Goal: Information Seeking & Learning: Learn about a topic

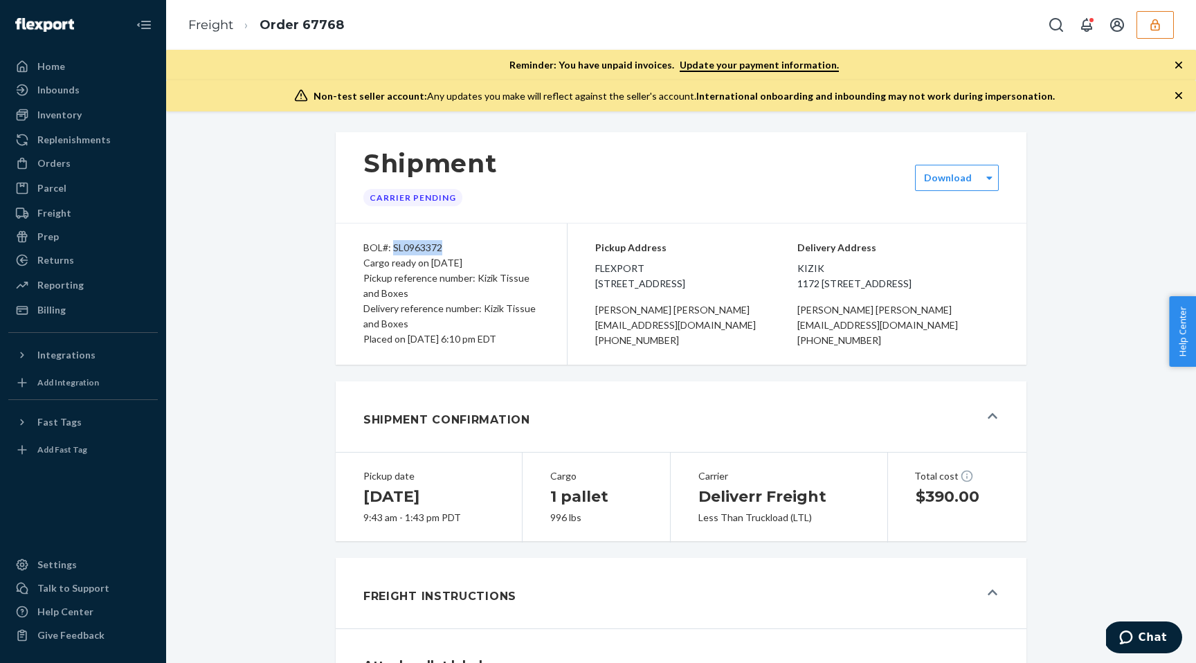
scroll to position [640, 0]
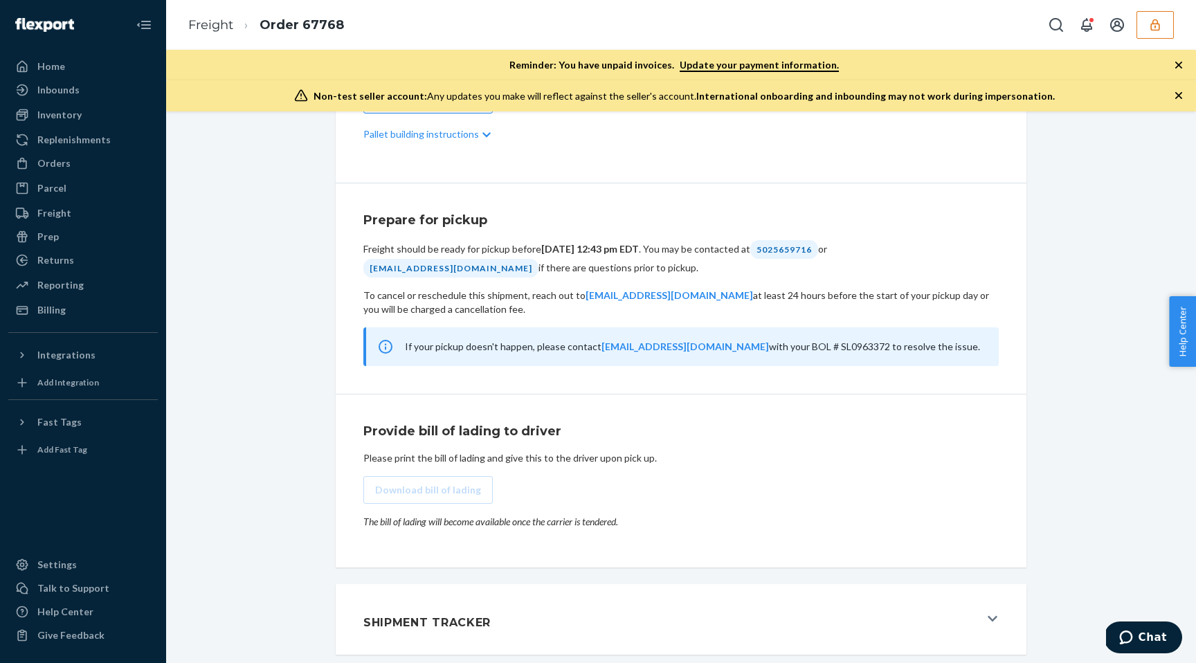
click at [1153, 24] on icon "button" at bounding box center [1156, 25] width 14 height 14
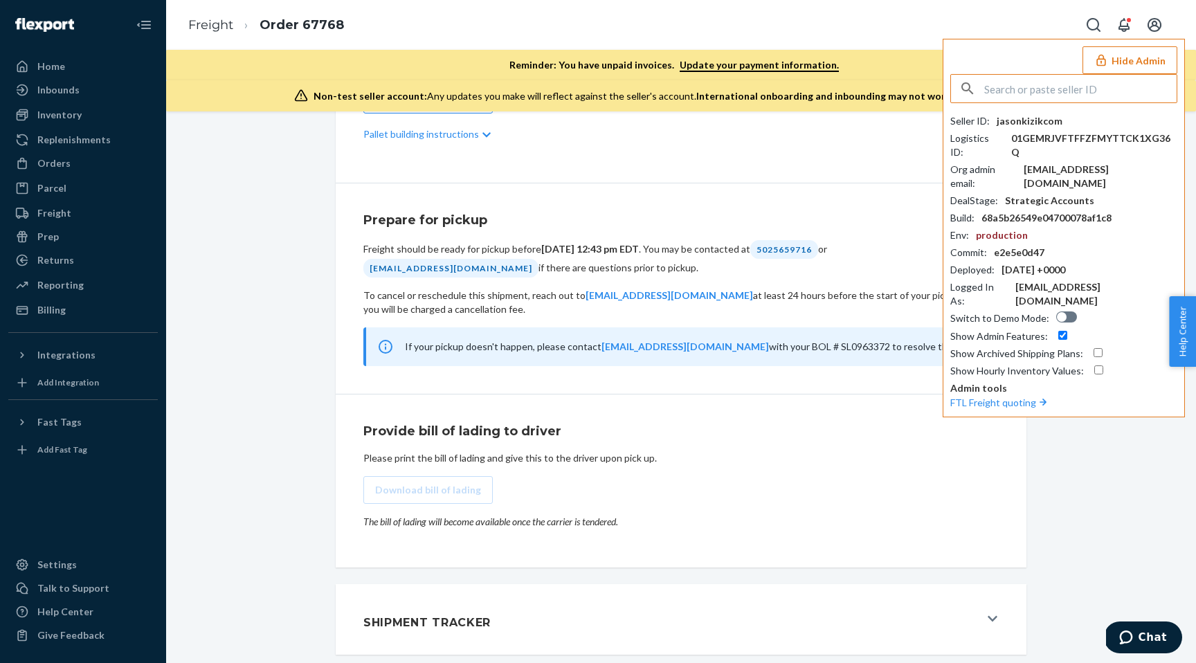
click at [181, 263] on div "Shipment Carrier Pending Download BOL#: SL0963372 Cargo ready on 08/21/2025 Pic…" at bounding box center [681, 81] width 1009 height 1164
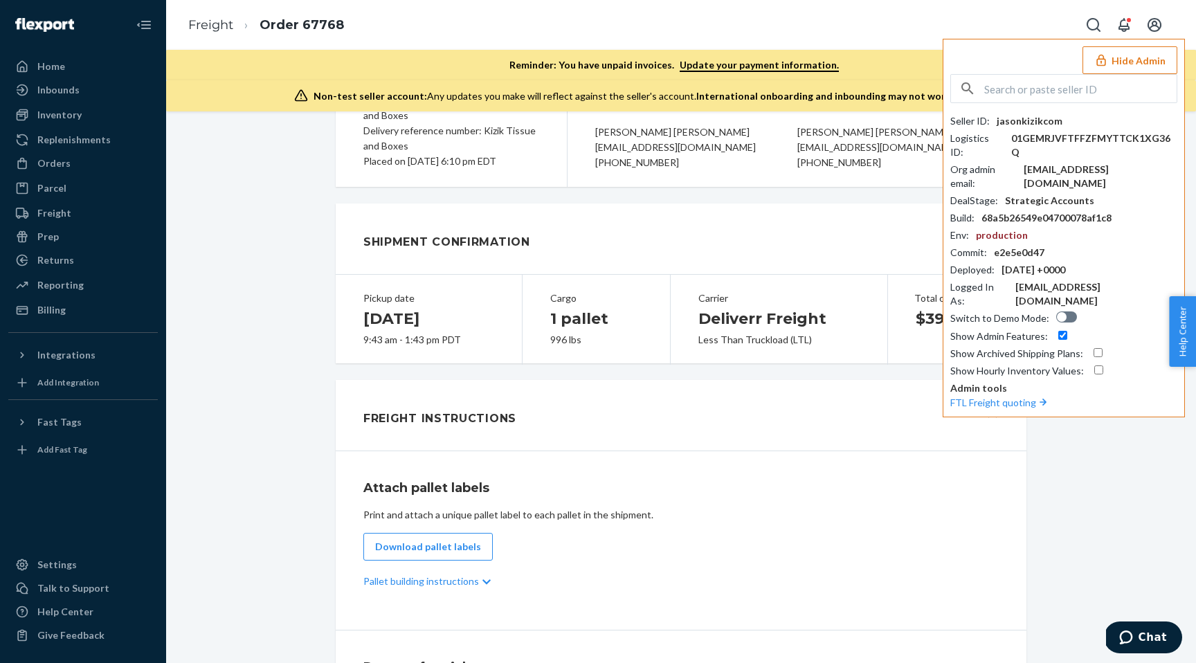
scroll to position [0, 0]
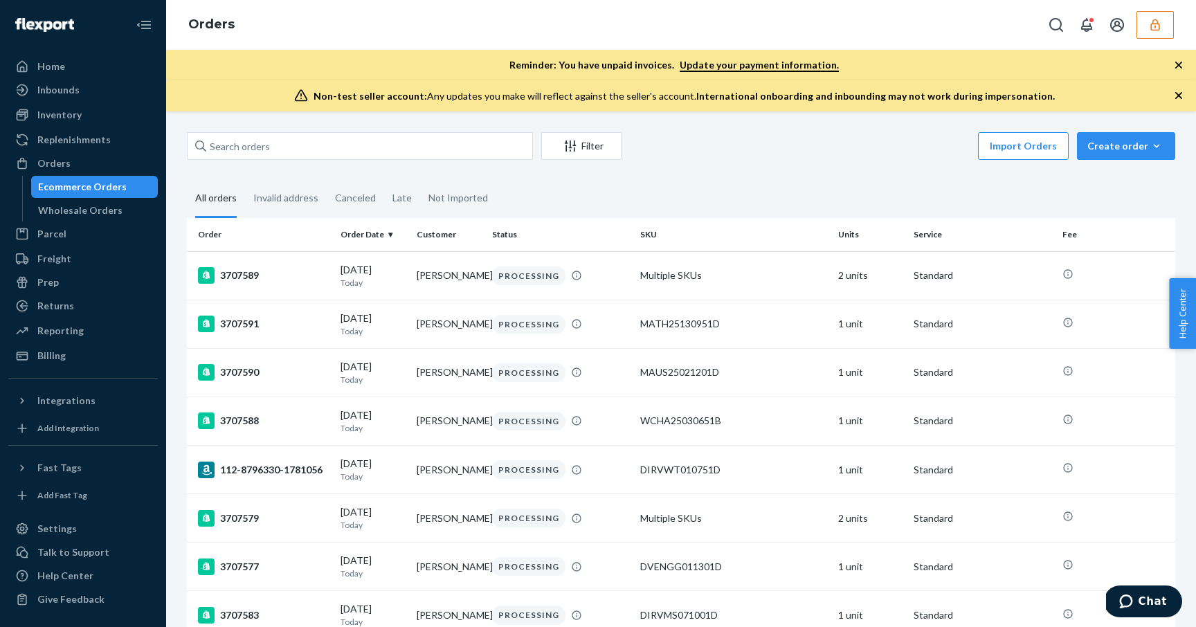
click at [1144, 33] on button "button" at bounding box center [1155, 25] width 37 height 28
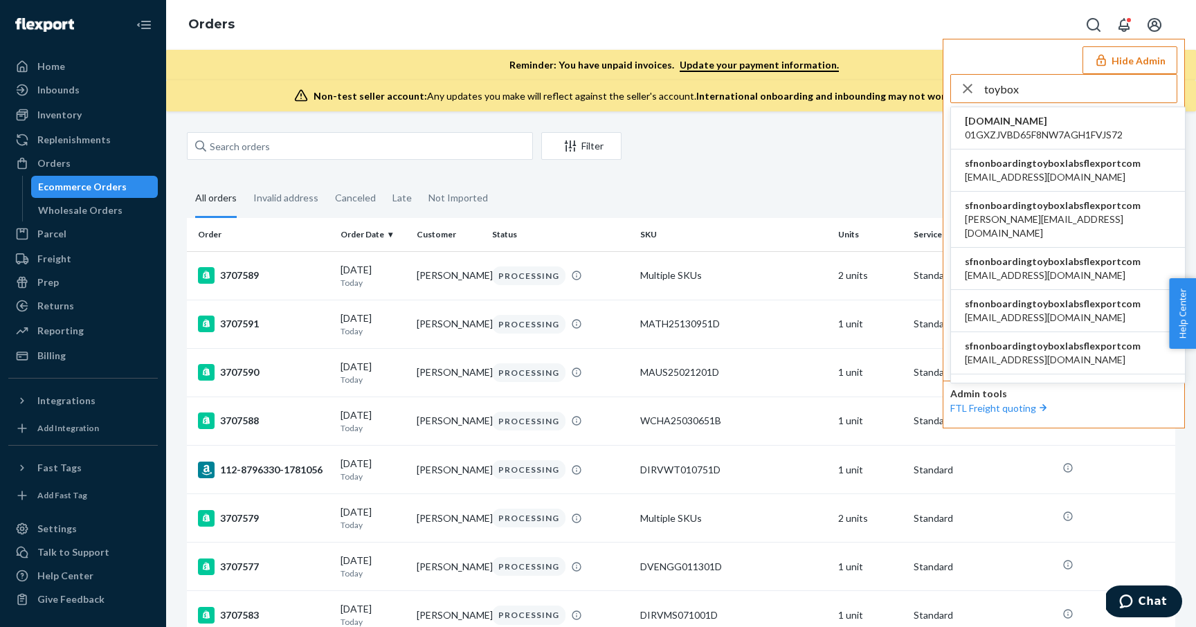
type input "toybox"
click at [1053, 172] on span "alianny@toybox.com" at bounding box center [1053, 177] width 176 height 14
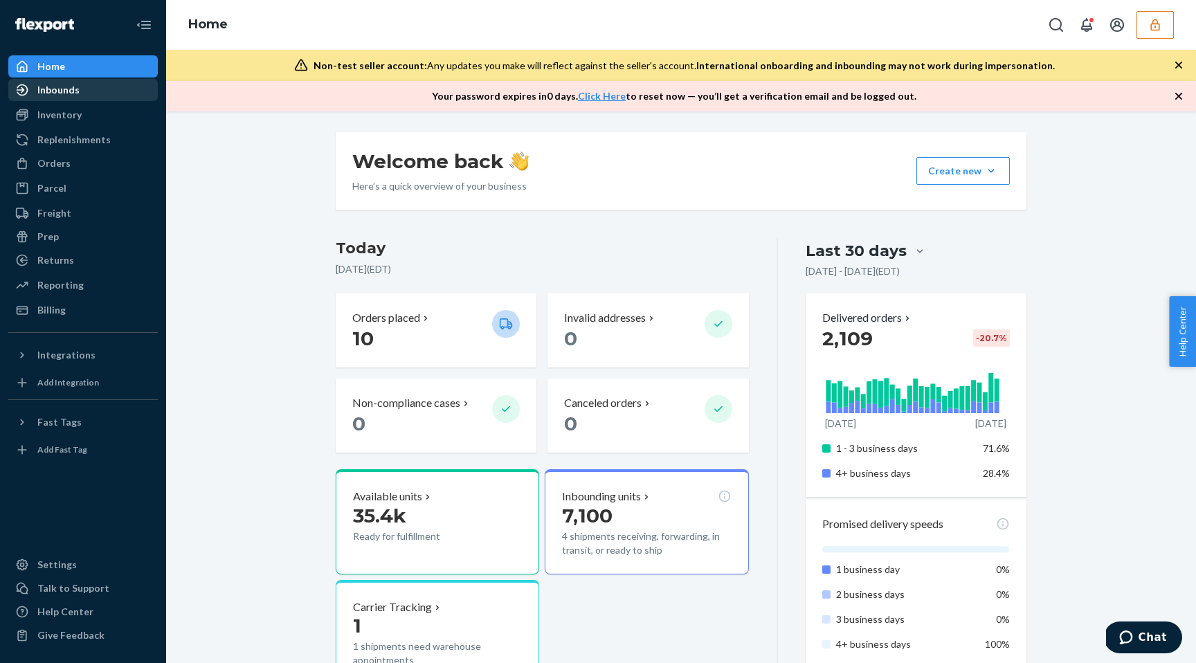
click at [85, 89] on div "Inbounds" at bounding box center [83, 89] width 147 height 19
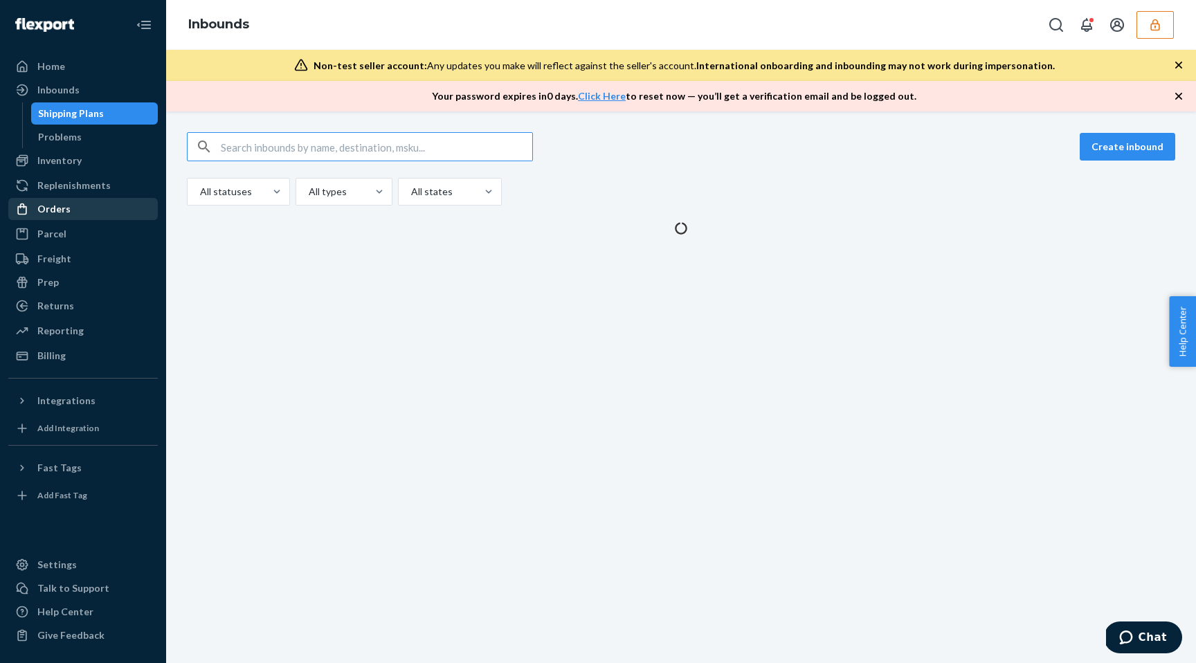
click at [73, 213] on div "Orders" at bounding box center [83, 208] width 147 height 19
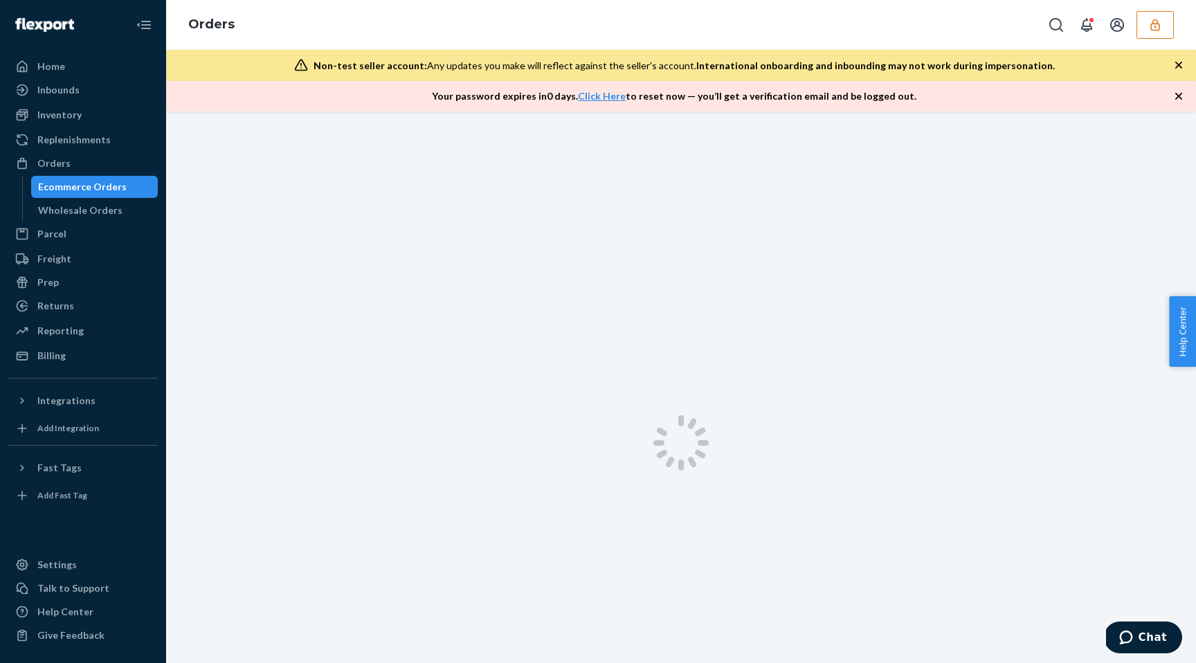
click at [1163, 15] on button "button" at bounding box center [1155, 25] width 37 height 28
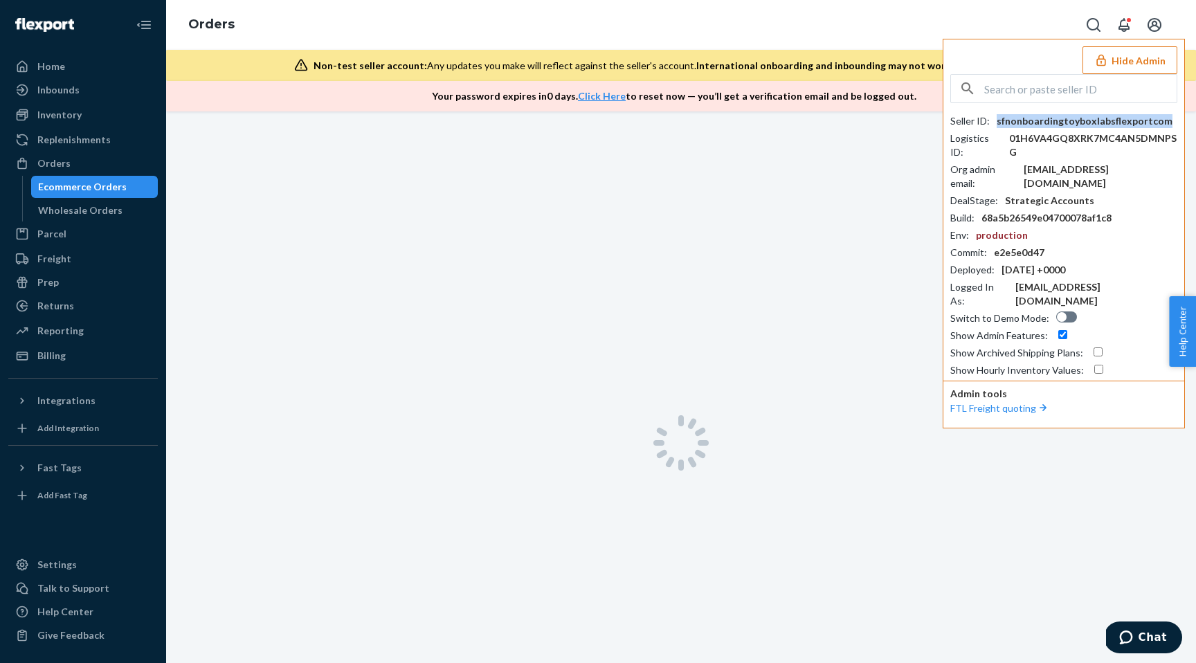
click at [1070, 117] on div "sfnonboardingtoyboxlabsflexportcom" at bounding box center [1085, 121] width 176 height 14
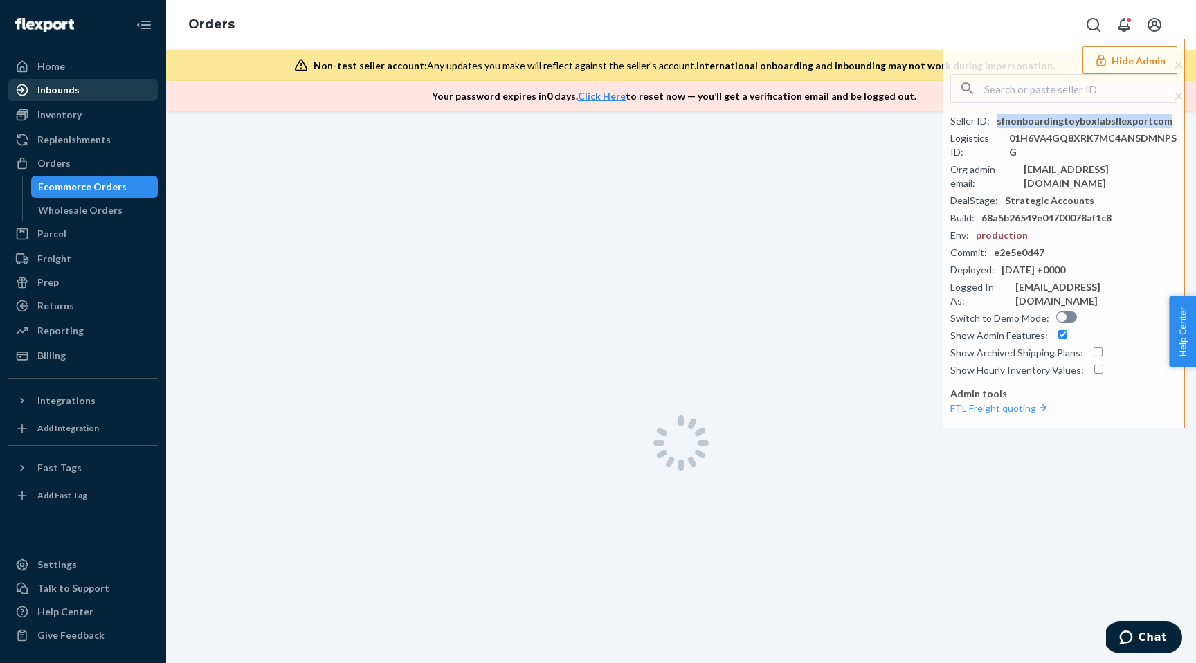
click at [59, 91] on div "Inbounds" at bounding box center [58, 90] width 42 height 14
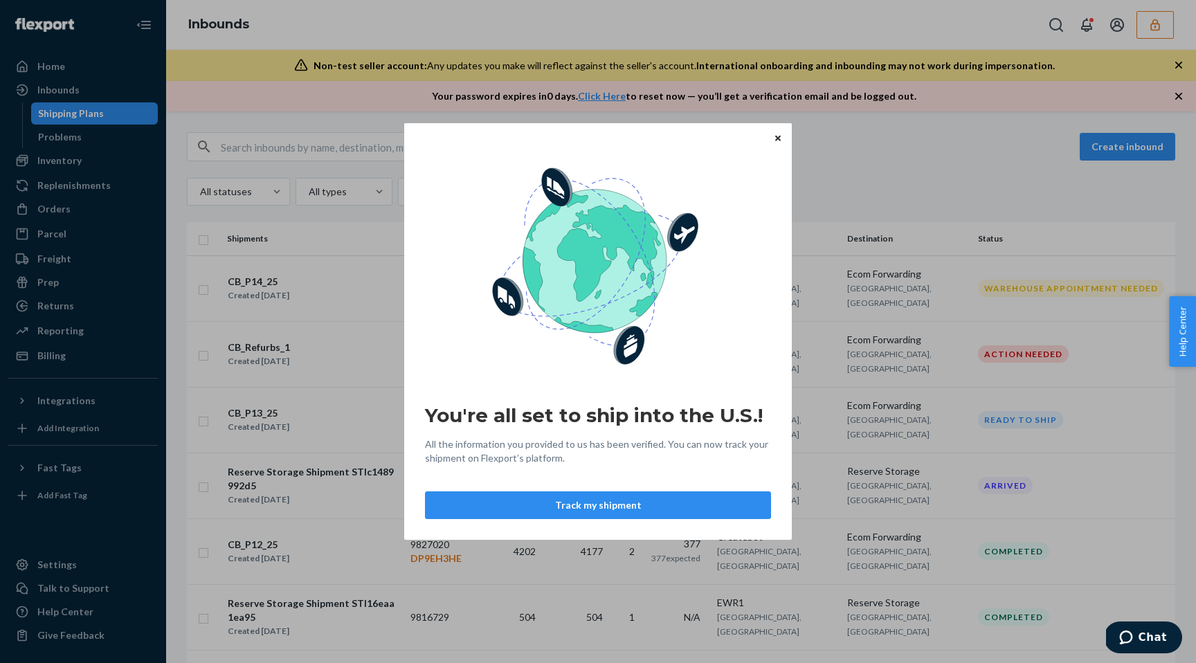
click at [777, 141] on icon "Close" at bounding box center [778, 138] width 6 height 8
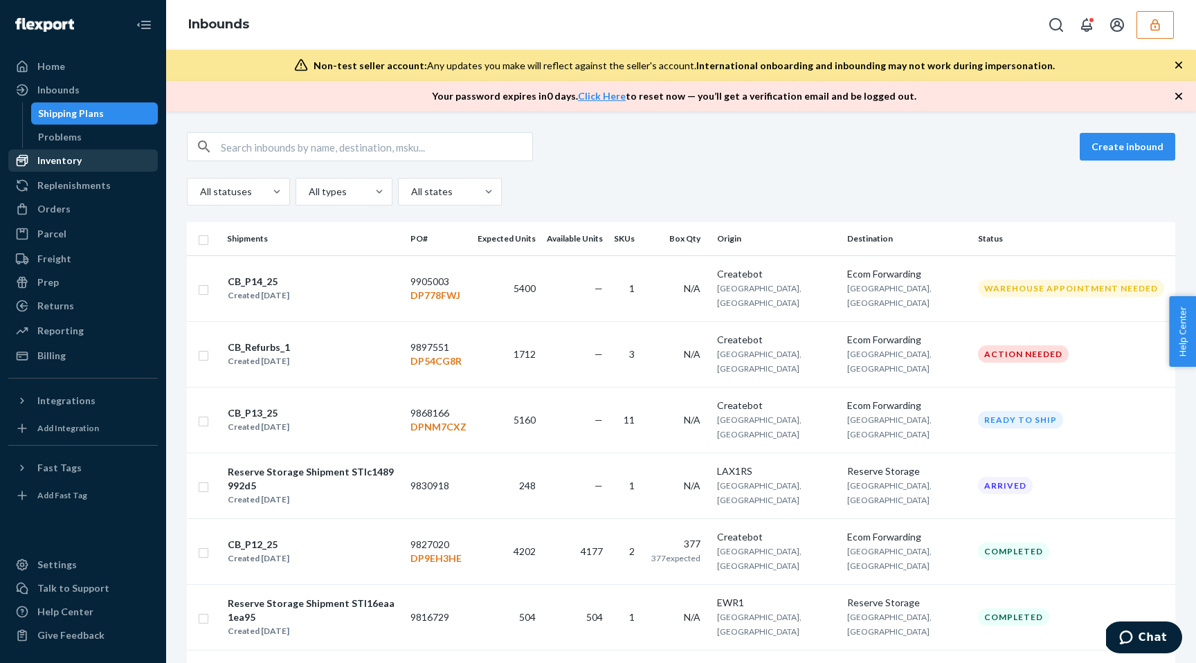
click at [77, 154] on div "Inventory" at bounding box center [59, 161] width 44 height 14
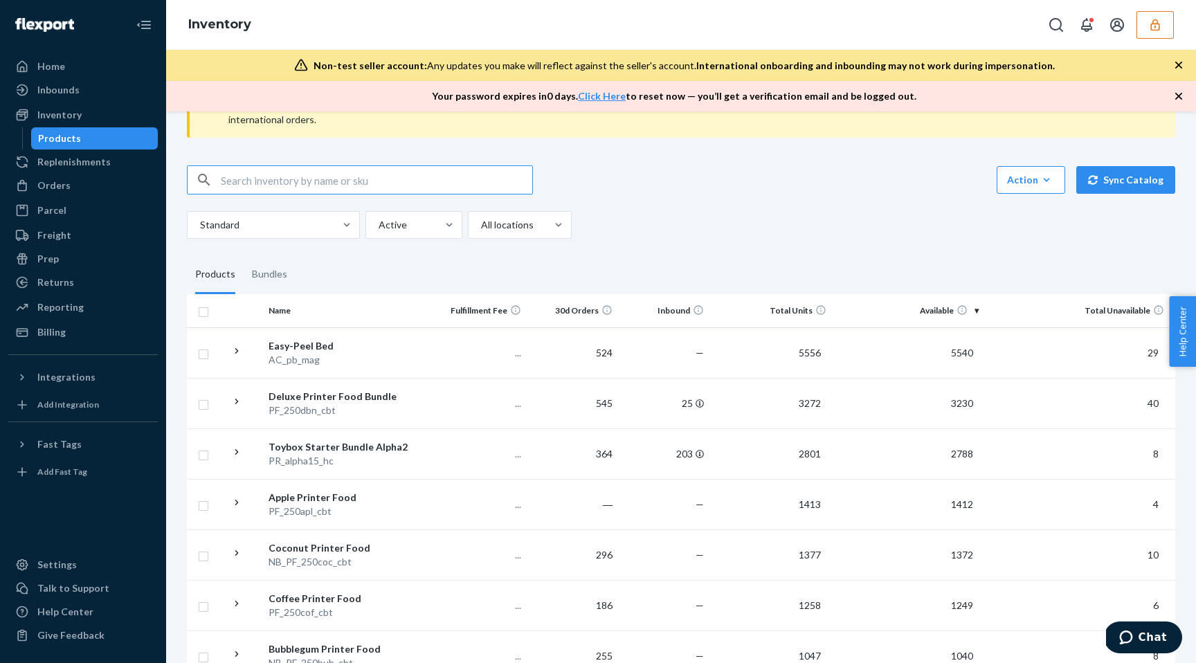
scroll to position [65, 0]
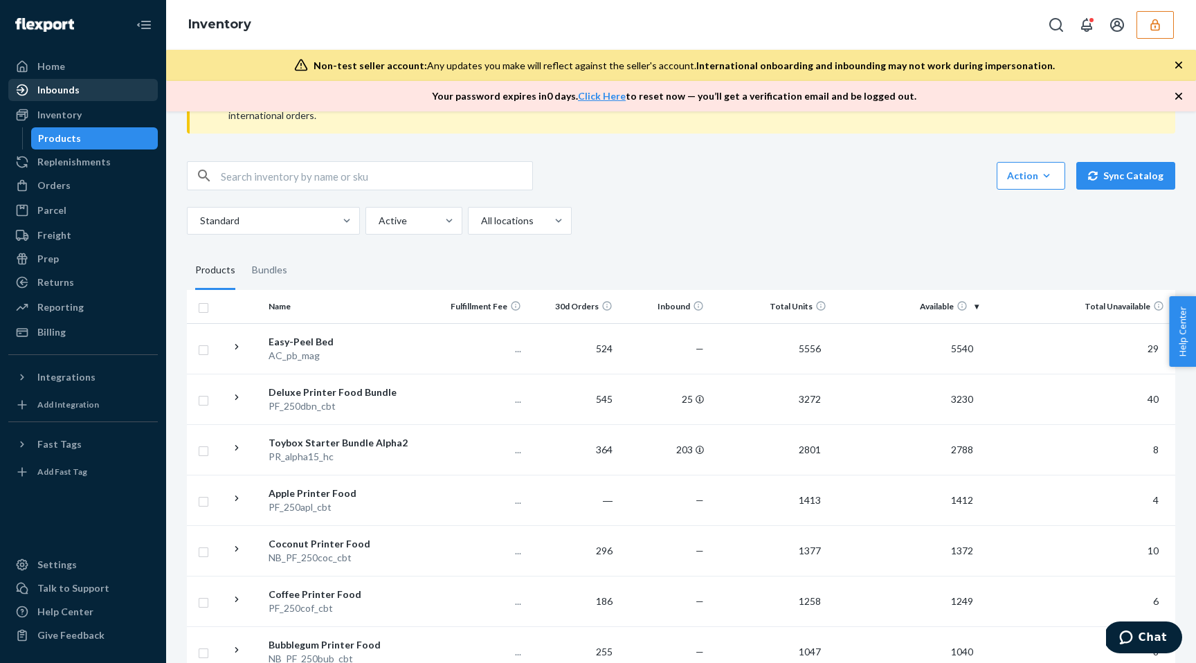
click at [100, 85] on div "Inbounds" at bounding box center [83, 89] width 147 height 19
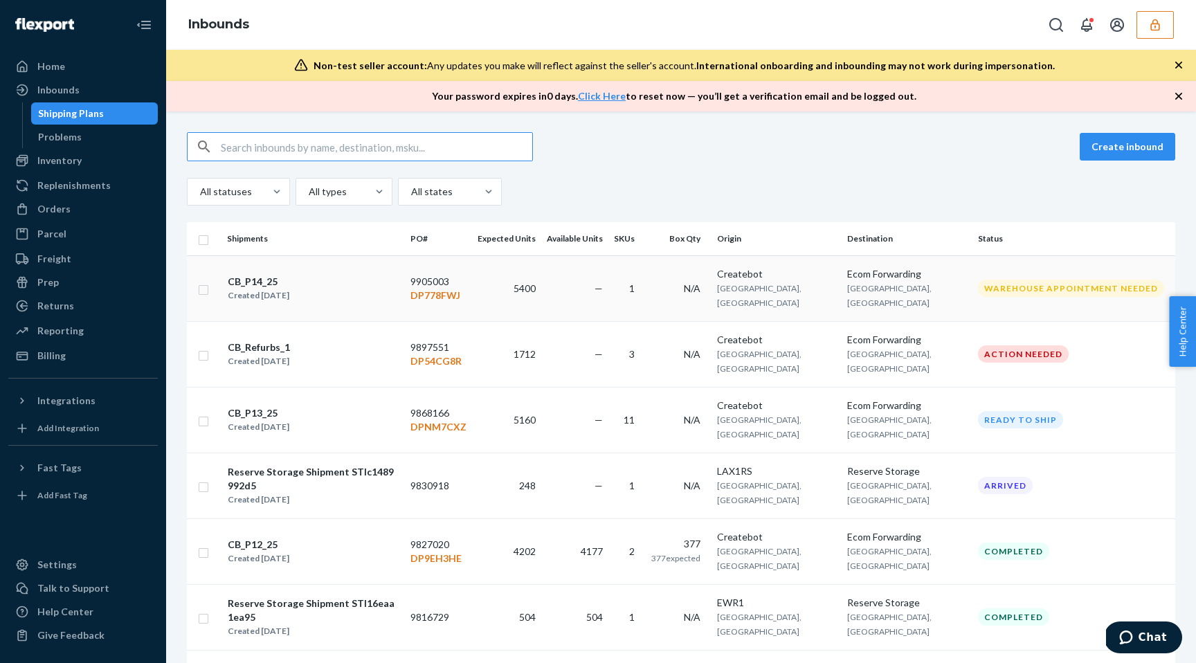
click at [599, 295] on td "—" at bounding box center [574, 288] width 67 height 66
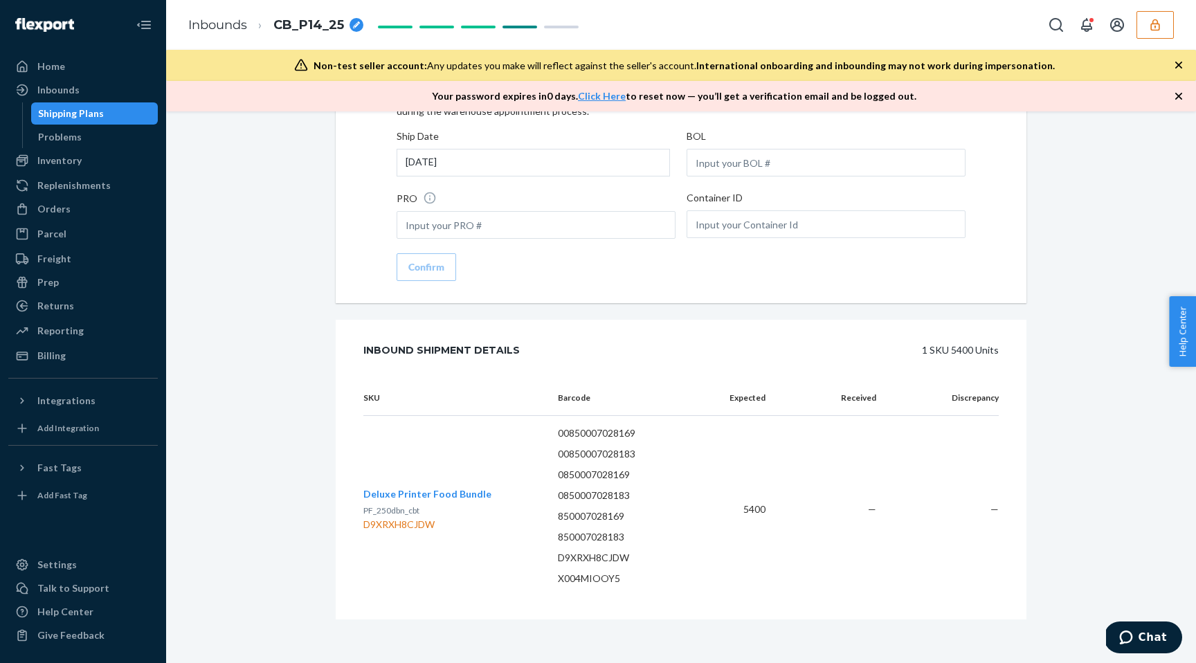
scroll to position [2086, 0]
click at [410, 488] on span "Deluxe Printer Food Bundle" at bounding box center [427, 494] width 128 height 12
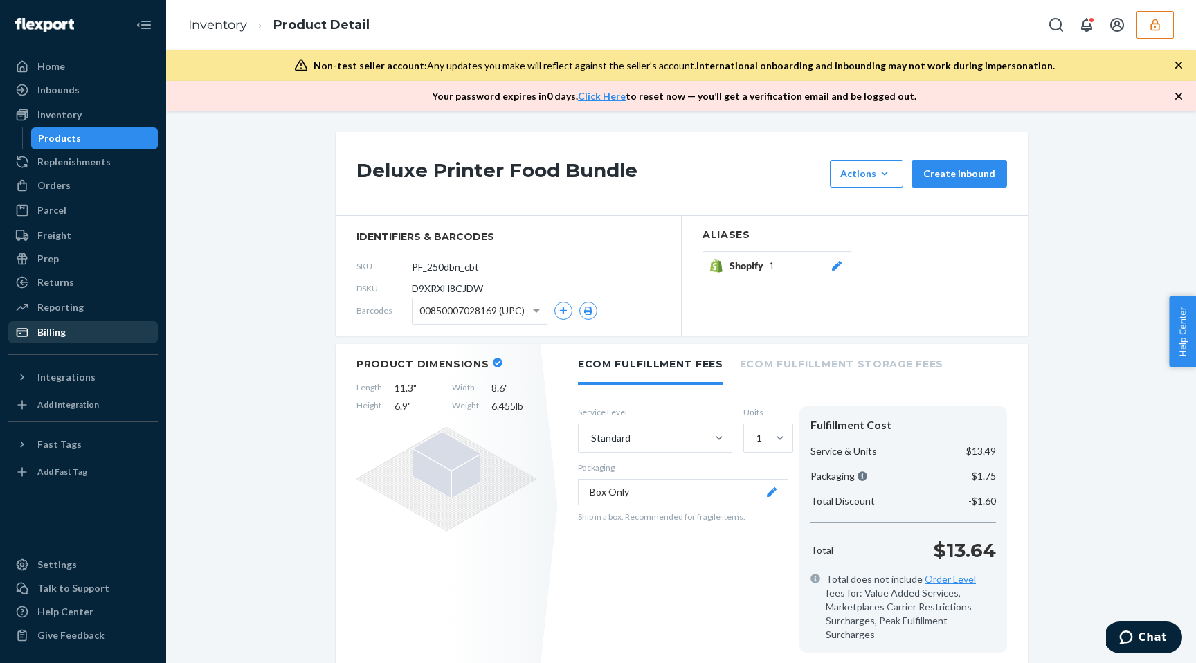
click at [49, 323] on div "Billing" at bounding box center [83, 332] width 147 height 19
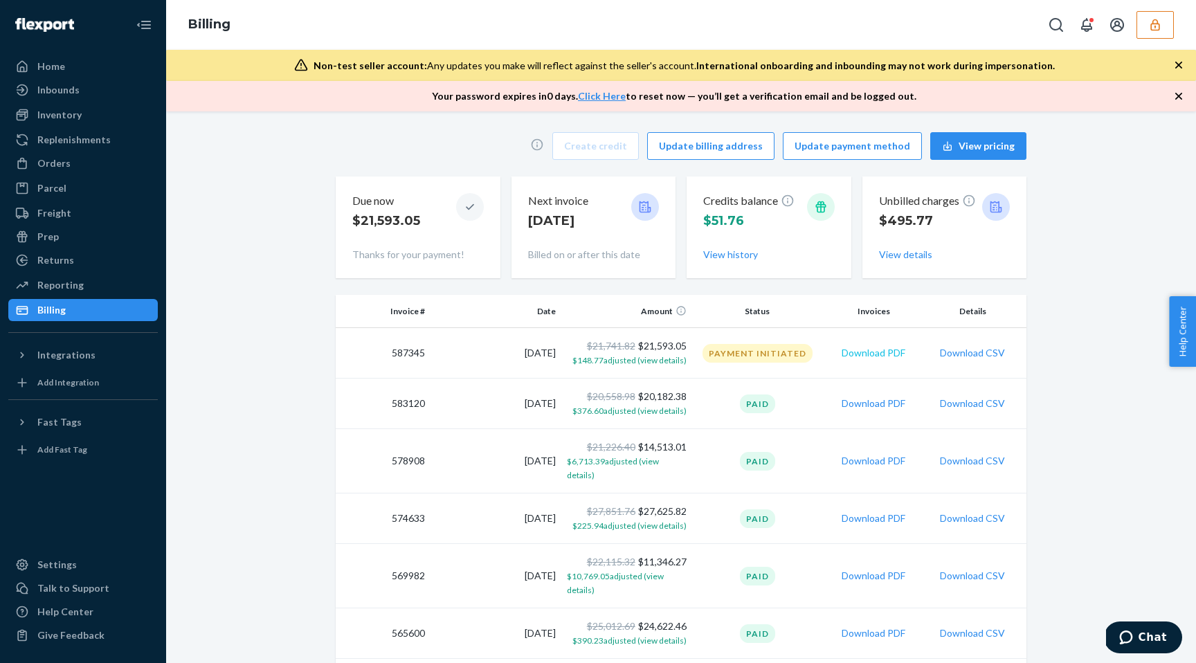
click at [891, 354] on button "Download PDF" at bounding box center [874, 353] width 64 height 14
click at [96, 117] on div "Inventory" at bounding box center [83, 114] width 147 height 19
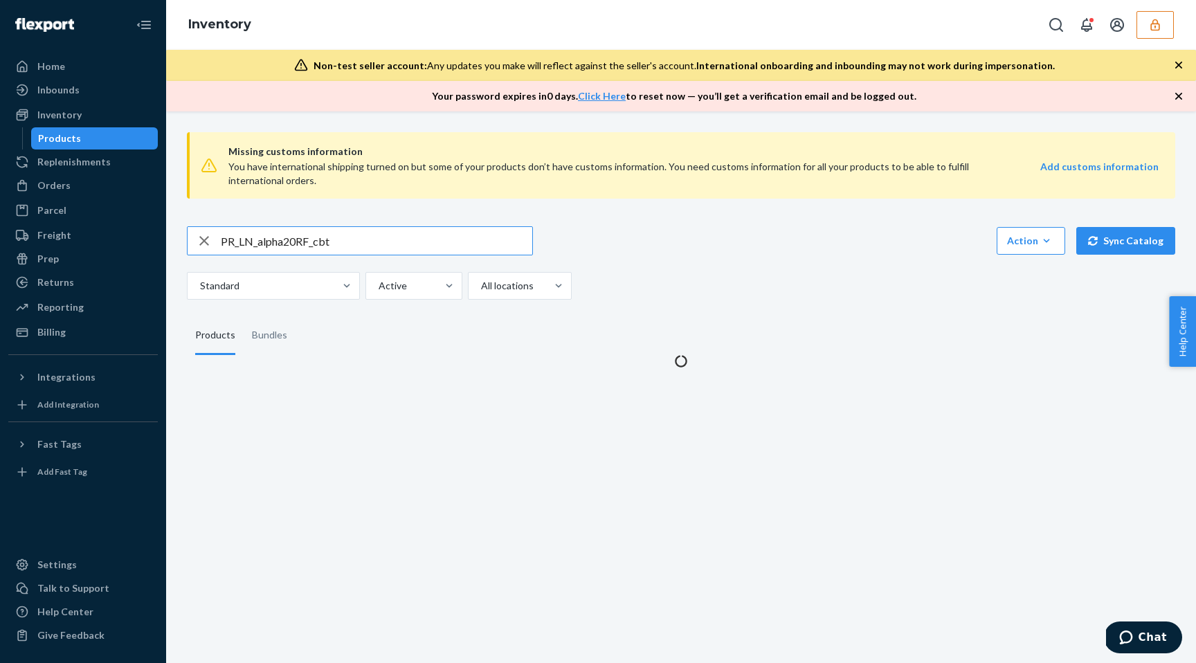
type input "PR_LN_alpha20RF_cbt"
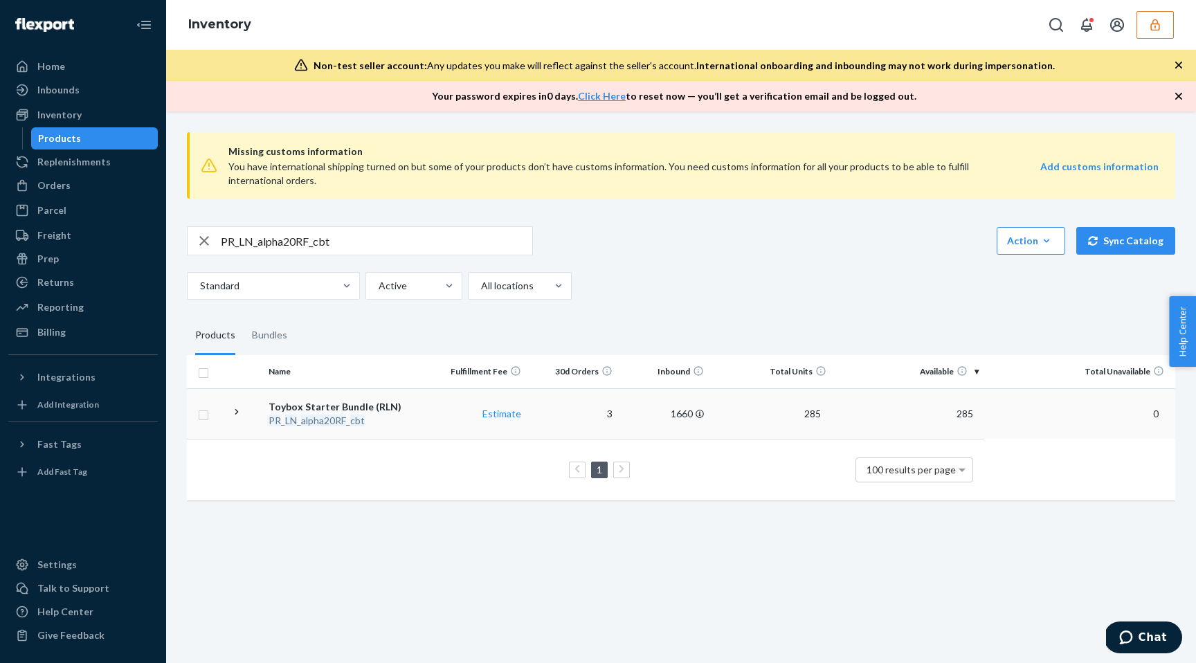
click at [745, 416] on td "285" at bounding box center [771, 413] width 122 height 51
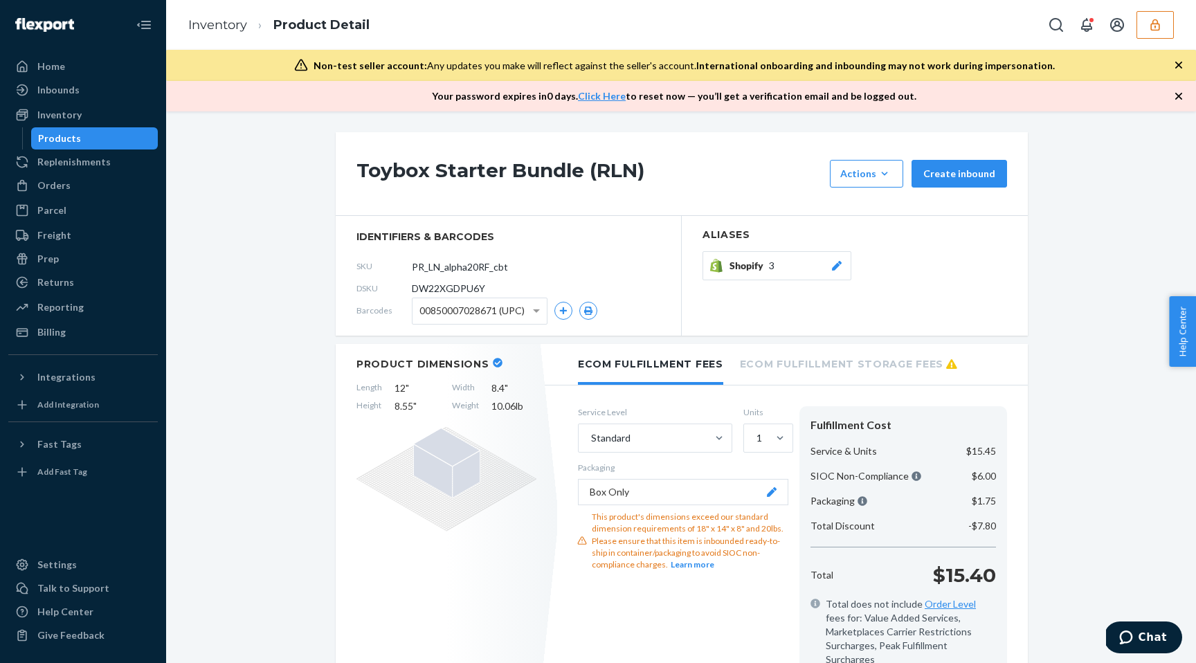
scroll to position [120, 0]
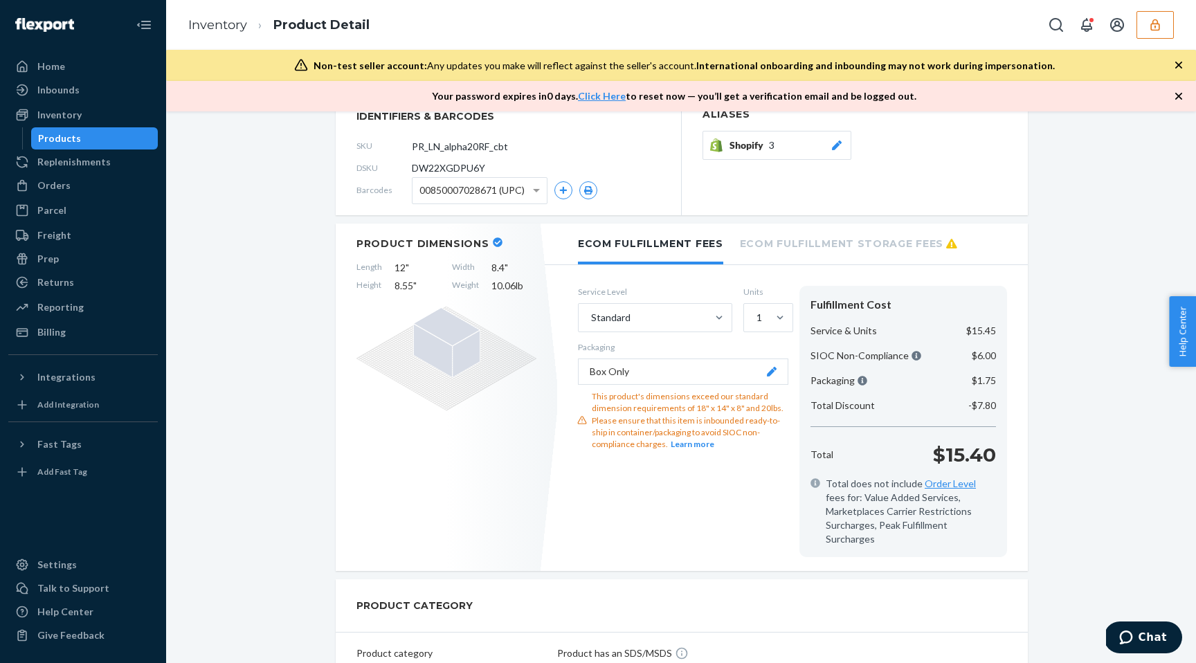
click at [784, 232] on li "Ecom Fulfillment Storage Fees" at bounding box center [848, 243] width 217 height 38
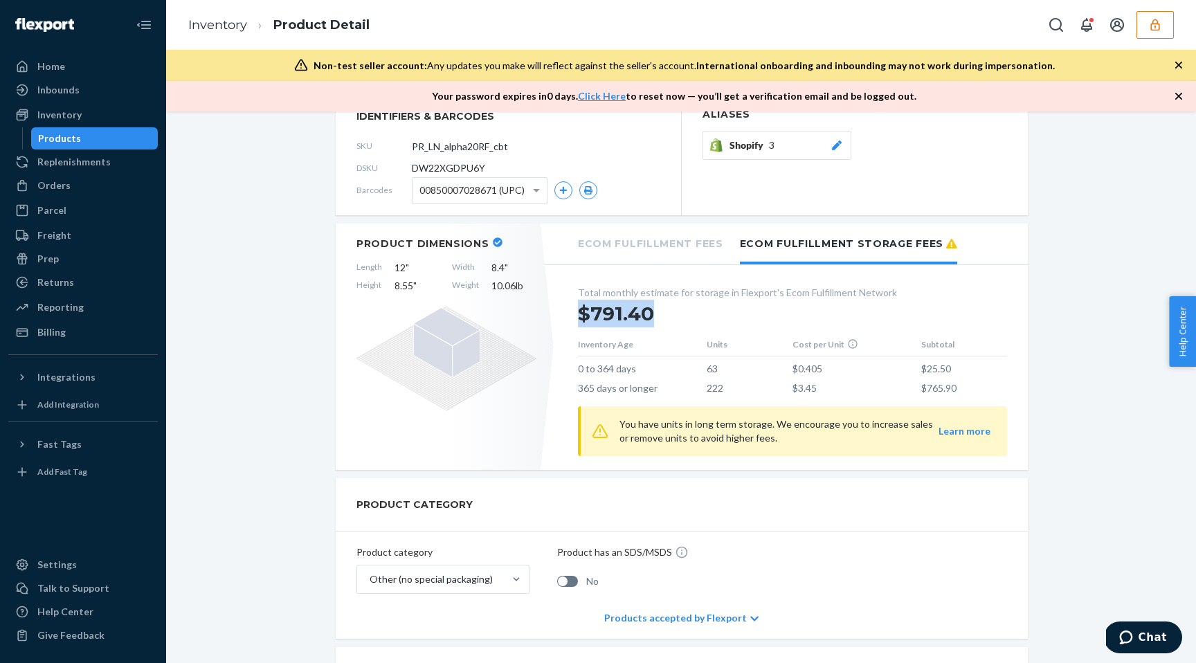
drag, startPoint x: 667, startPoint y: 313, endPoint x: 581, endPoint y: 312, distance: 85.9
click at [580, 312] on div "$791.40" at bounding box center [792, 314] width 429 height 28
copy div "$791.40"
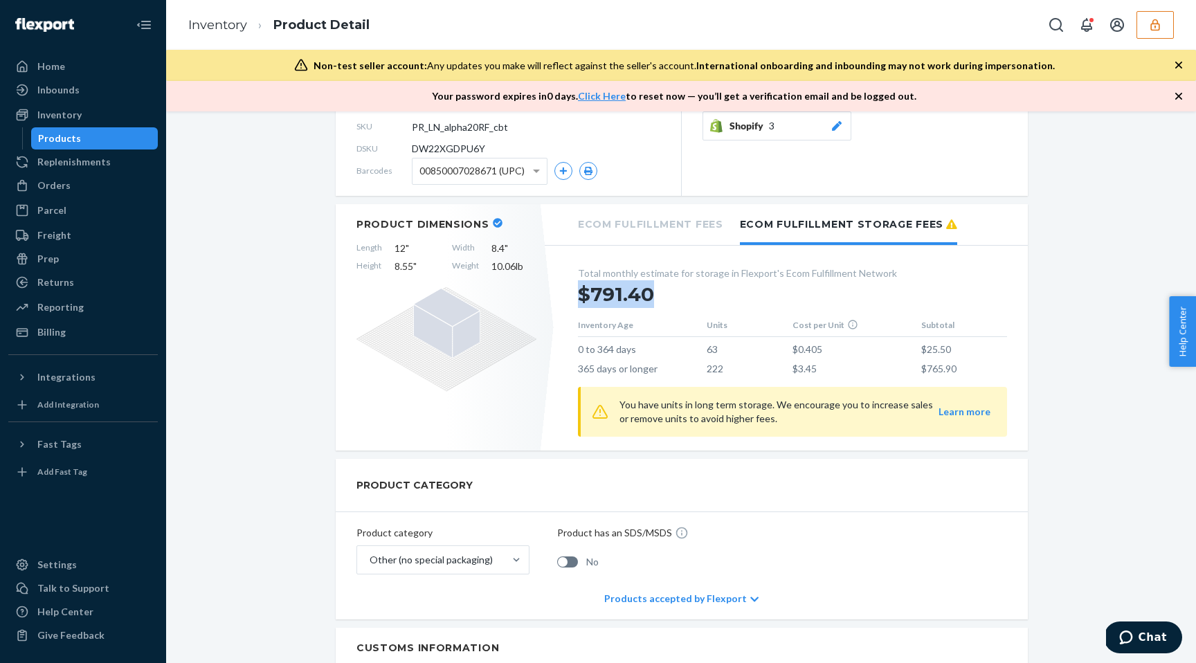
scroll to position [141, 0]
drag, startPoint x: 708, startPoint y: 370, endPoint x: 726, endPoint y: 370, distance: 18.0
click at [726, 370] on td "222" at bounding box center [750, 364] width 86 height 19
copy td "222"
drag, startPoint x: 962, startPoint y: 370, endPoint x: 917, endPoint y: 370, distance: 45.0
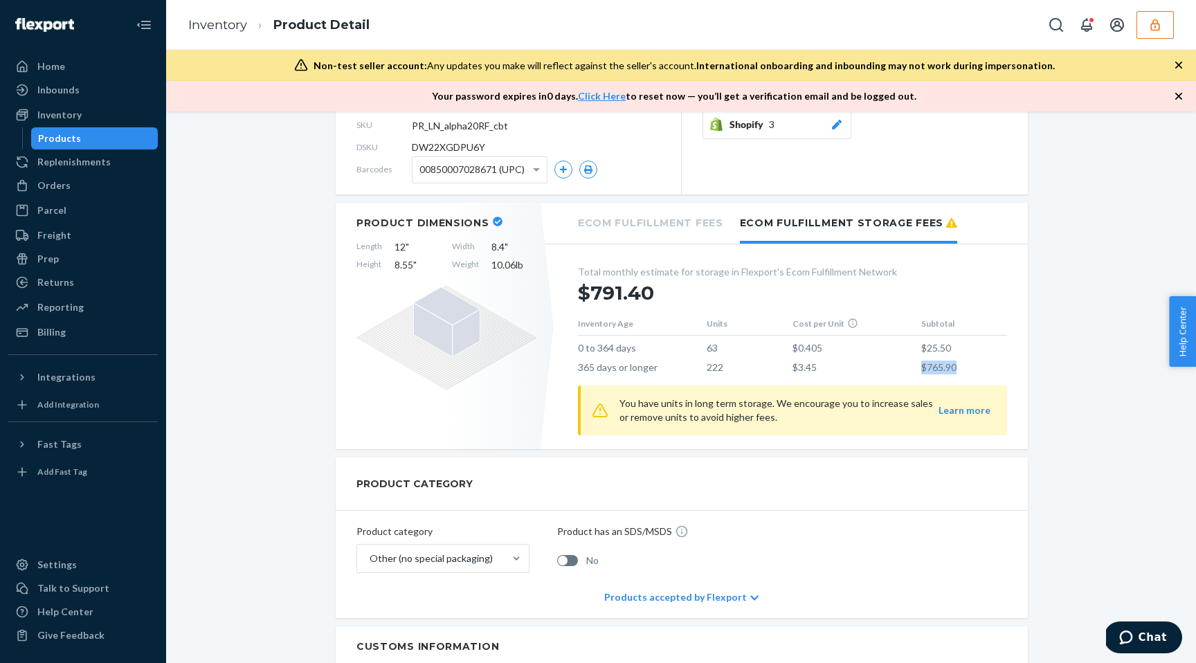
click at [917, 370] on tr "365 days or longer 222 $3.45 $765.90" at bounding box center [792, 364] width 429 height 19
copy tr "$765.90"
copy tr "$3.45 $765.90"
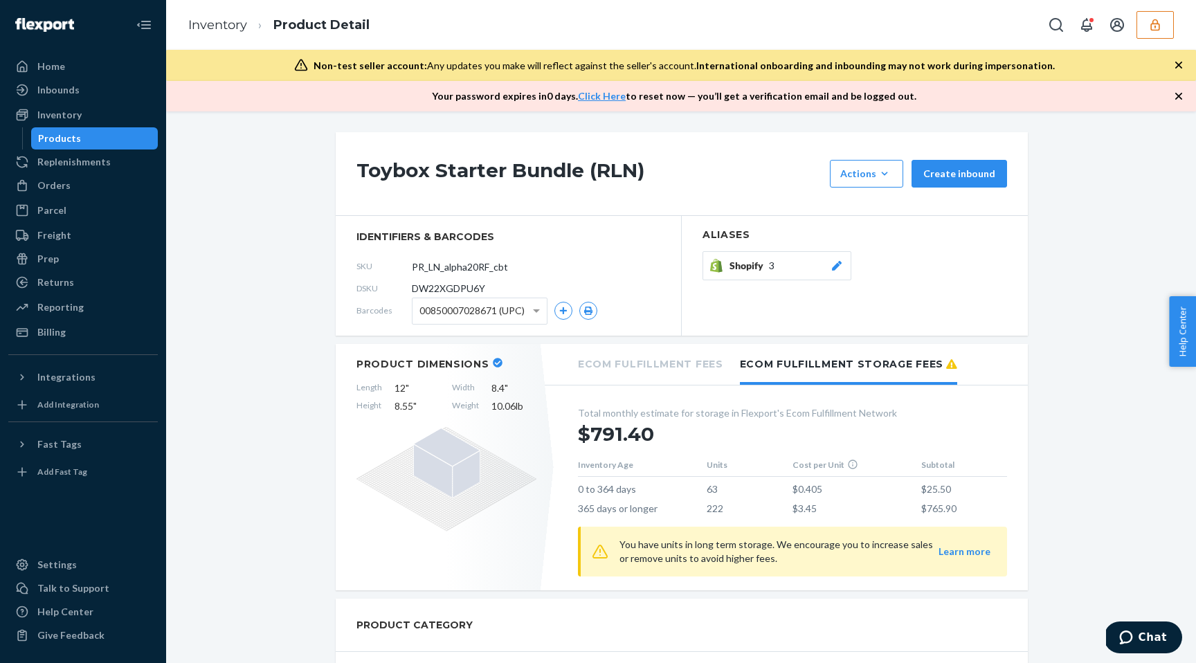
click at [652, 209] on div "Toybox Starter Bundle (RLN) Actions Hide Request removal Create inbound" at bounding box center [682, 174] width 692 height 84
click at [56, 189] on div "Orders" at bounding box center [53, 186] width 33 height 14
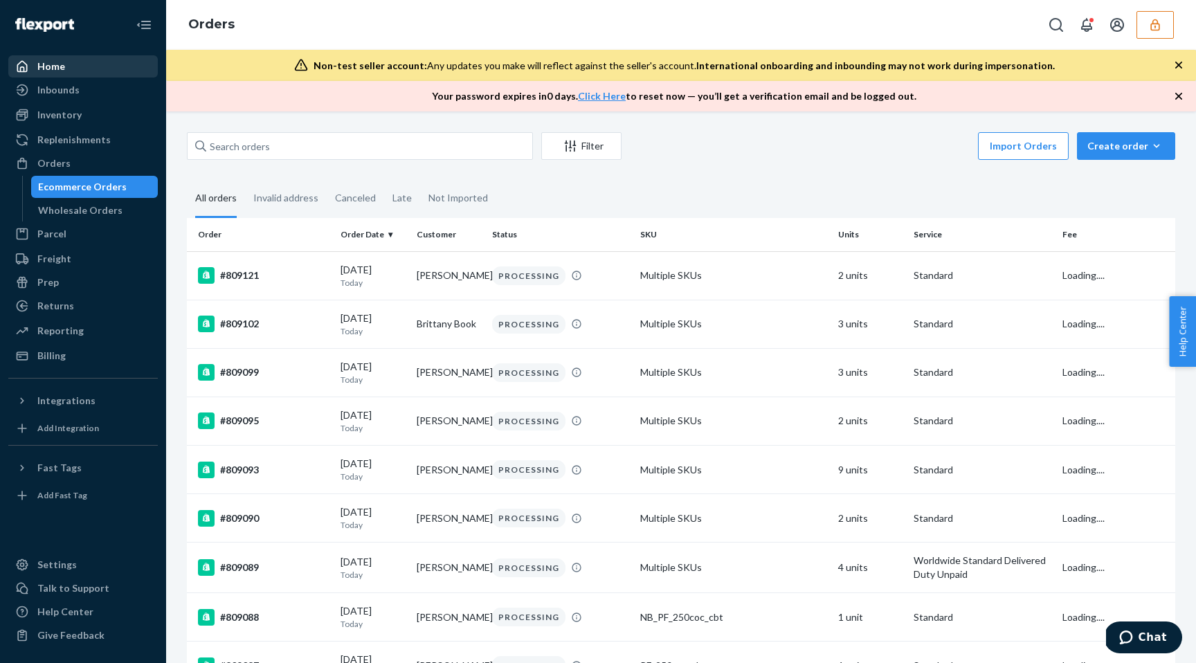
click at [57, 66] on div "Home" at bounding box center [51, 67] width 28 height 14
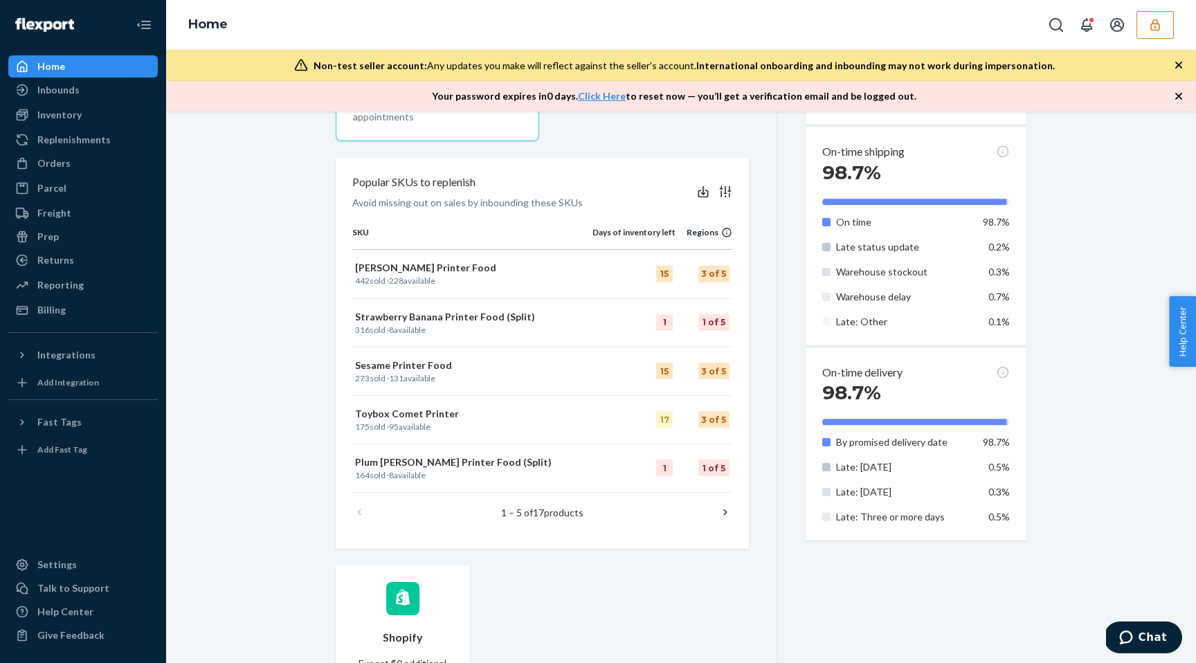
scroll to position [512, 0]
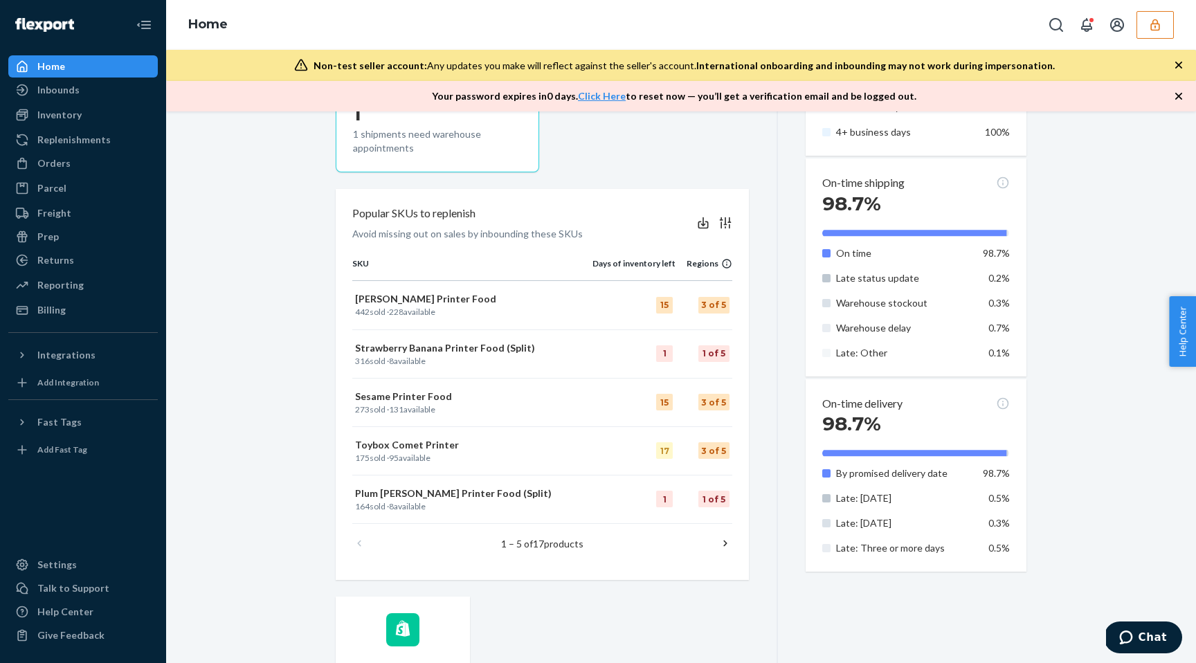
click at [1169, 20] on button "button" at bounding box center [1155, 25] width 37 height 28
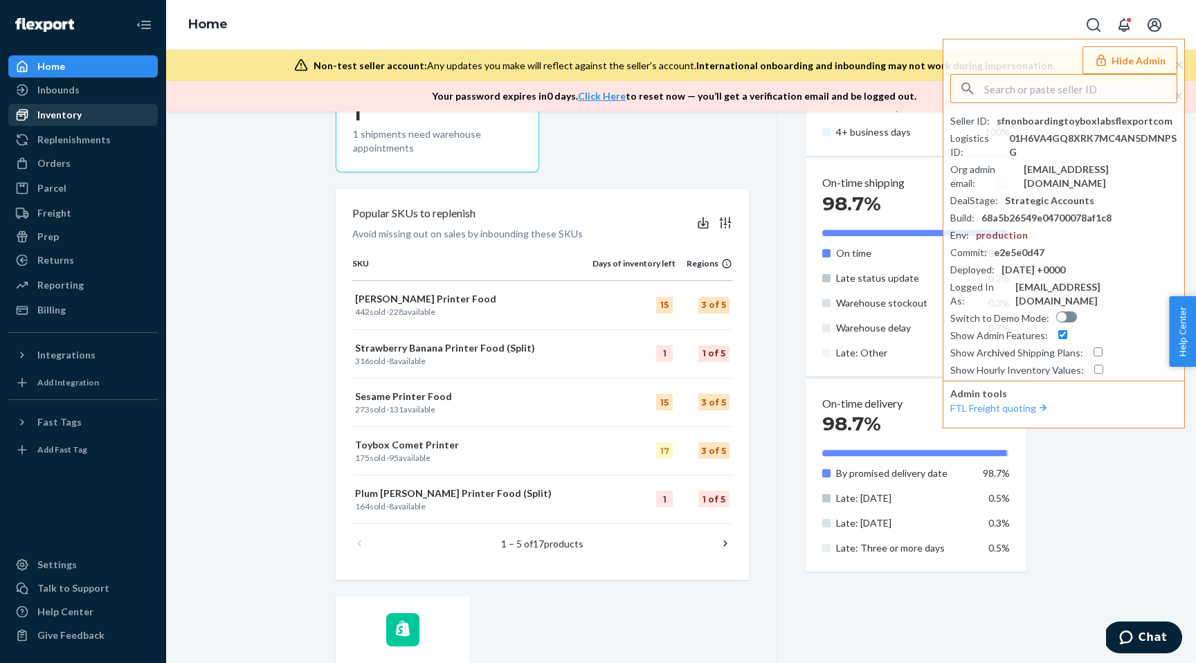
click at [82, 120] on div "Inventory" at bounding box center [83, 114] width 147 height 19
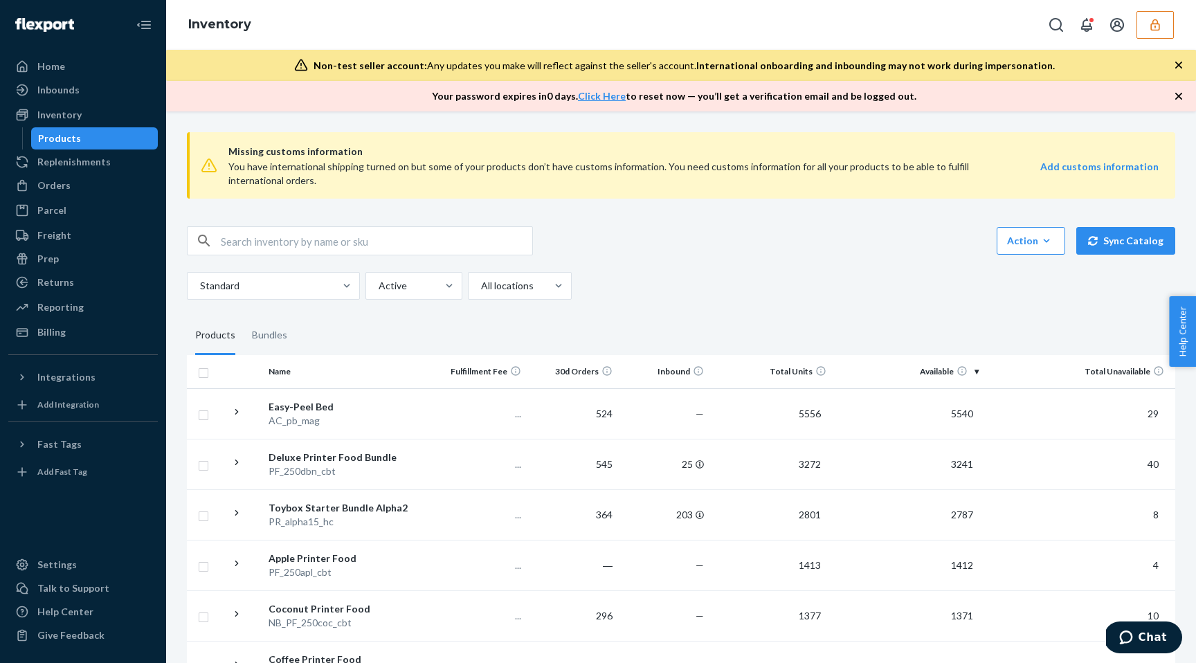
click at [381, 242] on input "text" at bounding box center [377, 241] width 312 height 28
paste input "PR_LN_alpha20RF_cbt"
type input "PR_LN_alpha20RF_cbt"
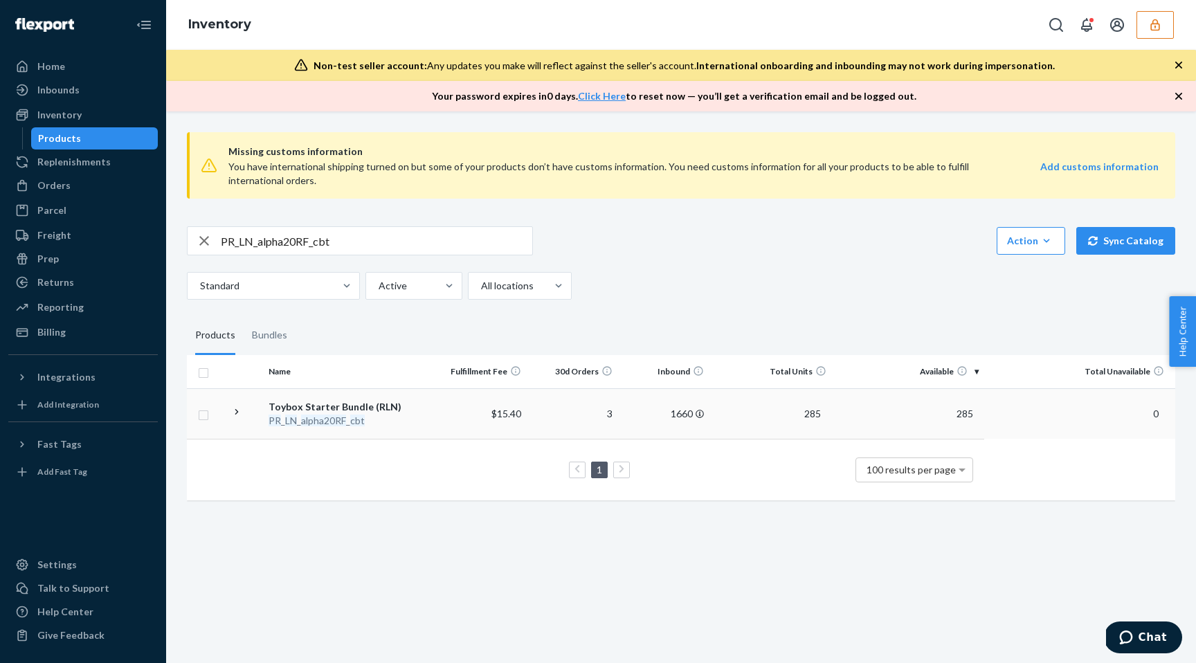
click at [438, 418] on td "$15.40" at bounding box center [480, 413] width 91 height 51
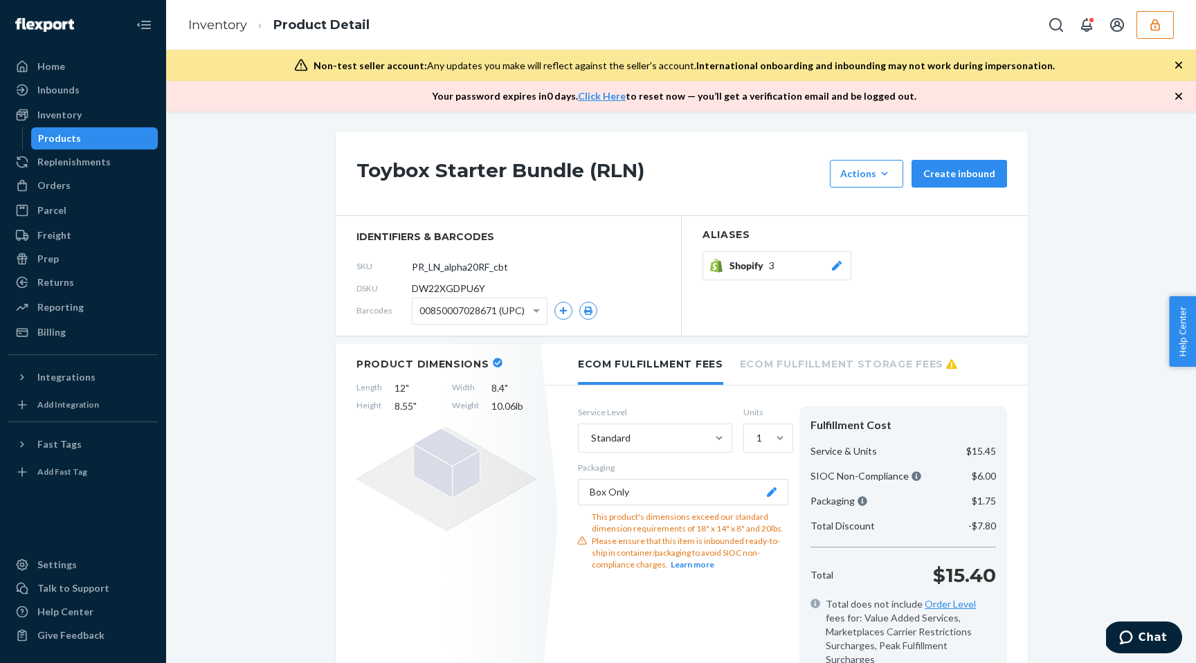
click at [467, 181] on h1 "Toybox Starter Bundle (RLN)" at bounding box center [590, 174] width 467 height 28
copy div "Toybox Starter Bundle (RLN)"
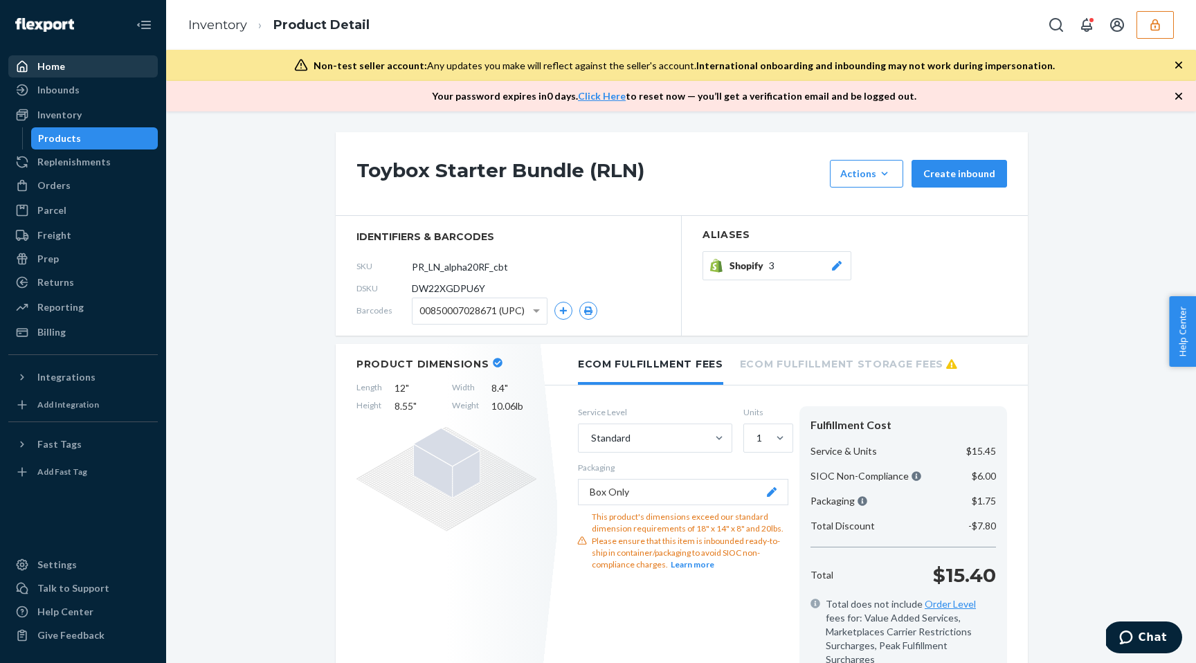
click at [90, 69] on div "Home" at bounding box center [83, 66] width 147 height 19
